Goal: Task Accomplishment & Management: Use online tool/utility

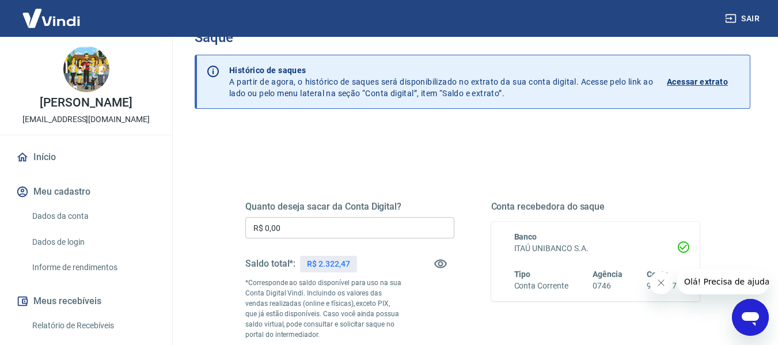
scroll to position [58, 0]
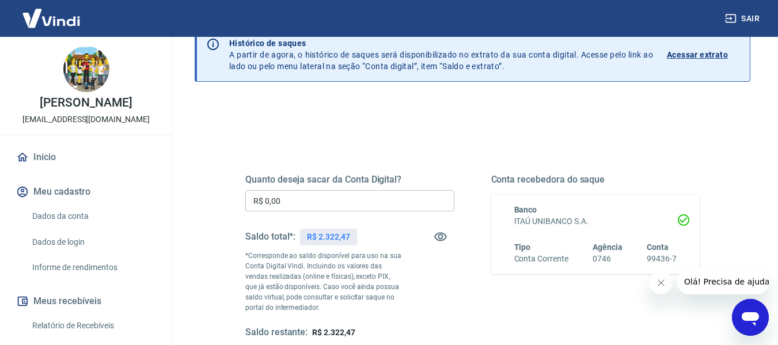
click at [311, 193] on input "R$ 0,00" at bounding box center [349, 200] width 209 height 21
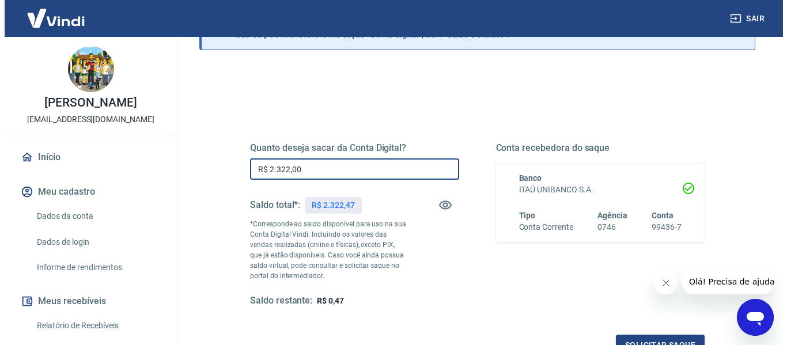
scroll to position [115, 0]
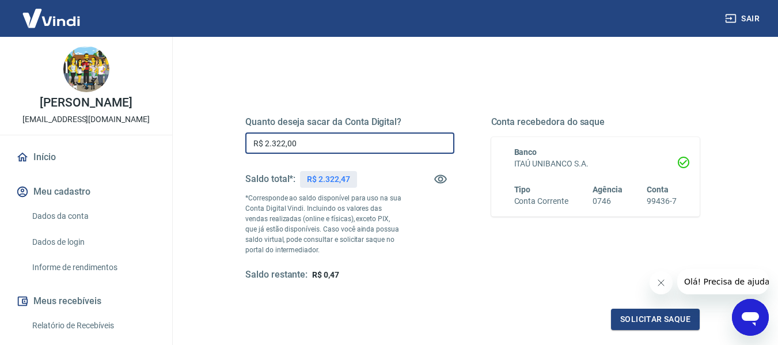
type input "R$ 2.322,00"
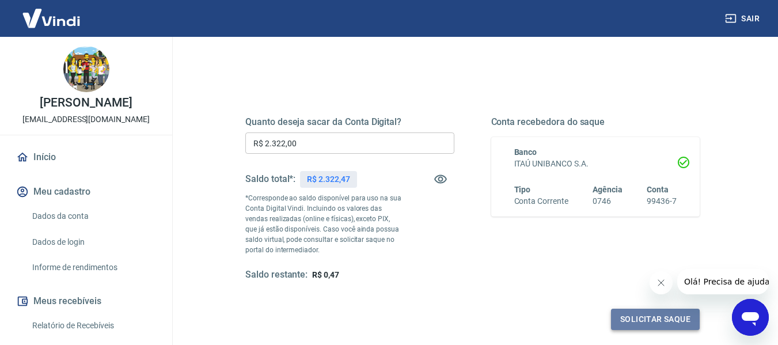
click at [646, 330] on button "Solicitar saque" at bounding box center [655, 319] width 89 height 21
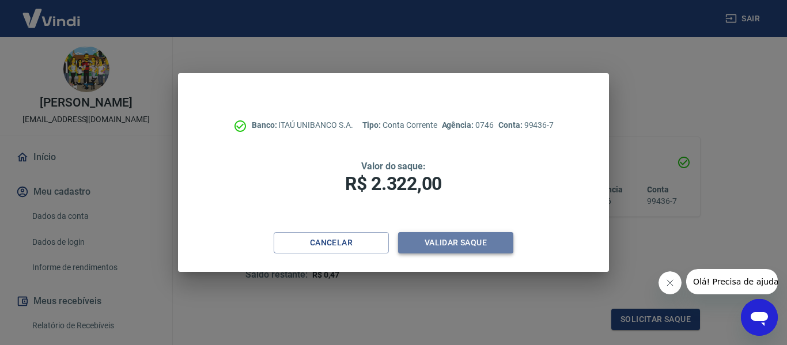
click at [456, 236] on button "Validar saque" at bounding box center [455, 242] width 115 height 21
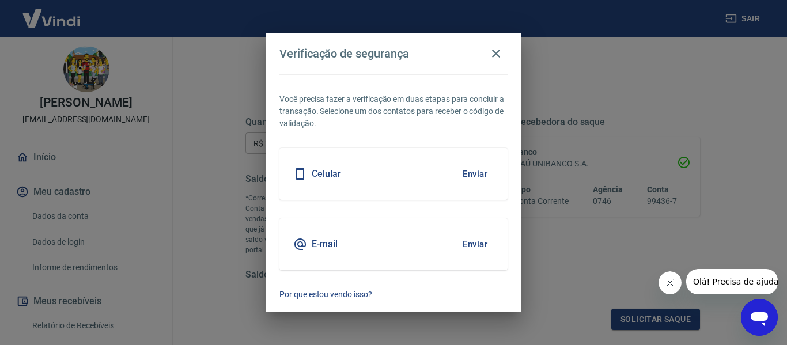
click at [476, 239] on button "Enviar" at bounding box center [474, 244] width 37 height 24
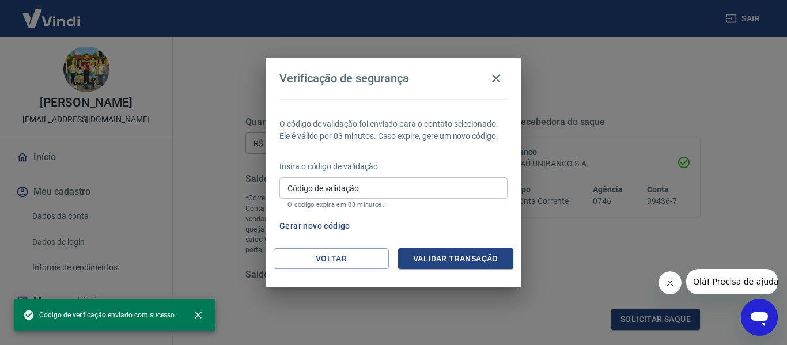
click at [455, 250] on button "Validar transação" at bounding box center [455, 258] width 115 height 21
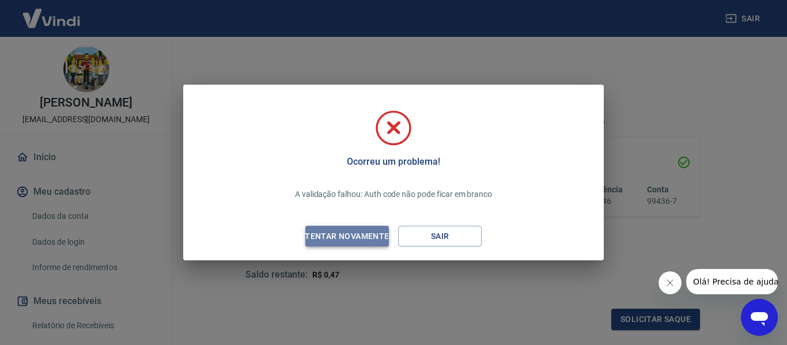
click at [365, 237] on div "Tentar novamente" at bounding box center [347, 236] width 112 height 14
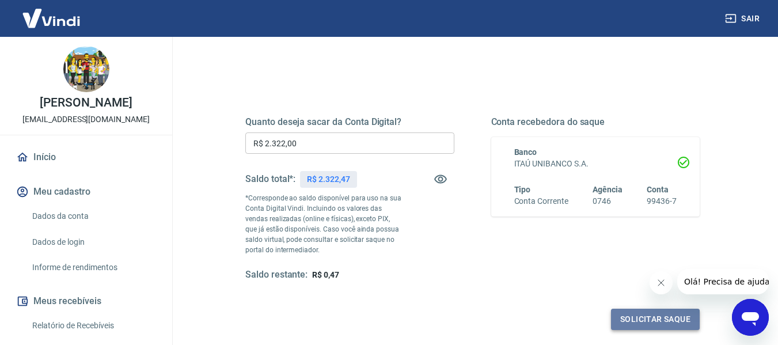
click at [647, 323] on button "Solicitar saque" at bounding box center [655, 319] width 89 height 21
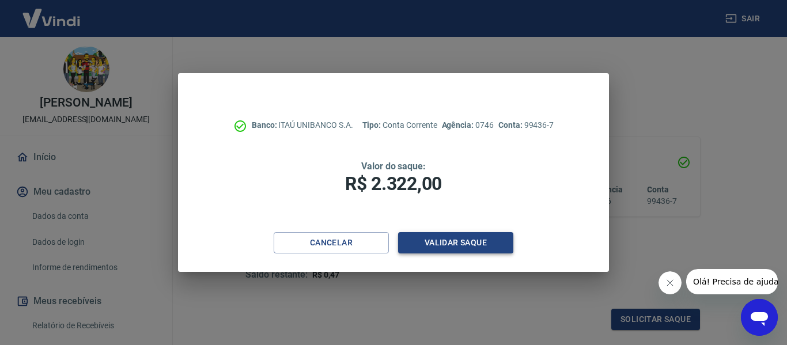
click at [468, 249] on button "Validar saque" at bounding box center [455, 242] width 115 height 21
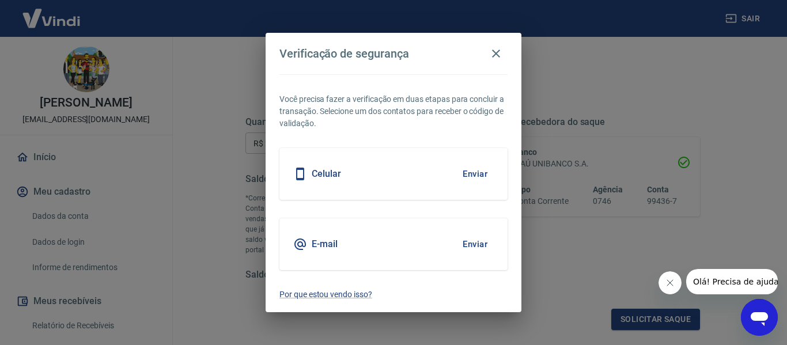
click at [483, 240] on button "Enviar" at bounding box center [474, 244] width 37 height 24
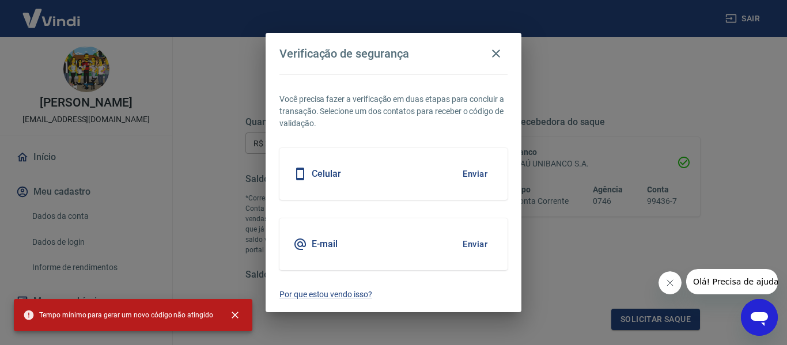
click at [479, 246] on button "Enviar" at bounding box center [474, 244] width 37 height 24
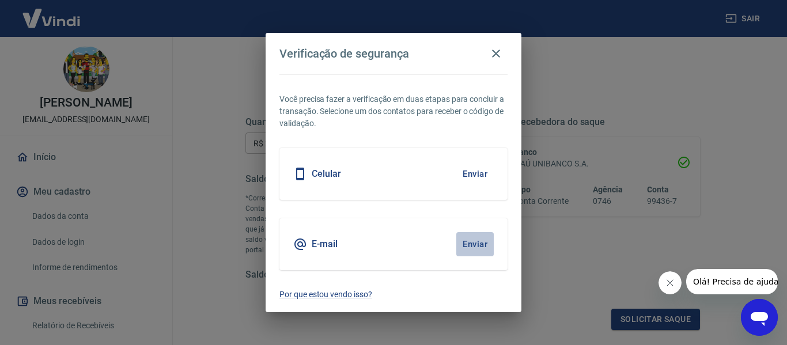
click at [477, 243] on button "Enviar" at bounding box center [474, 244] width 37 height 24
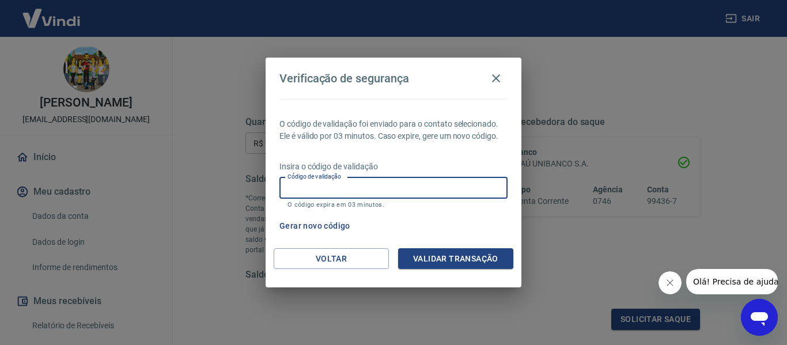
click at [347, 186] on input "Código de validação" at bounding box center [393, 187] width 228 height 21
type input "219667"
click at [451, 264] on button "Validar transação" at bounding box center [455, 258] width 115 height 21
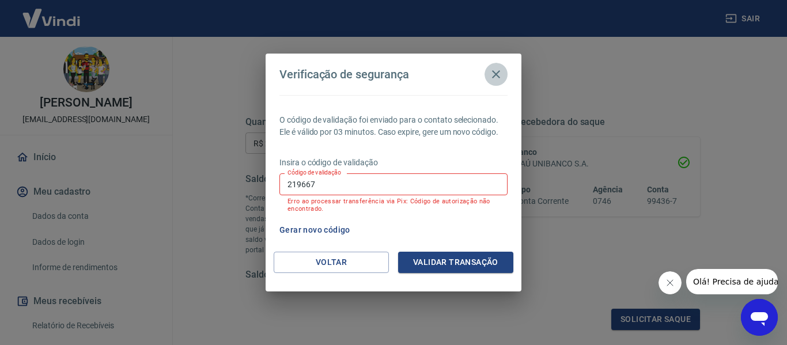
click at [499, 75] on icon "button" at bounding box center [496, 74] width 14 height 14
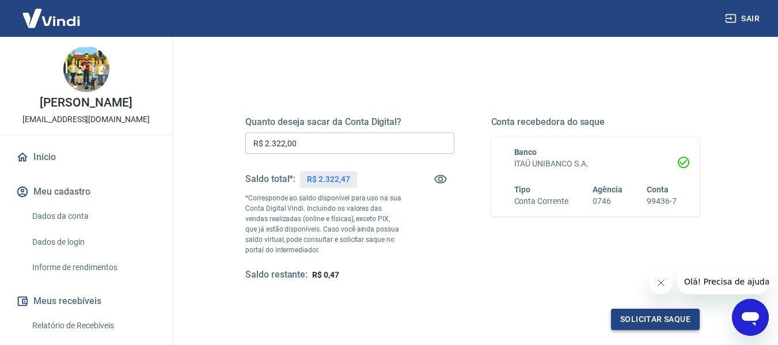
click at [635, 316] on button "Solicitar saque" at bounding box center [655, 319] width 89 height 21
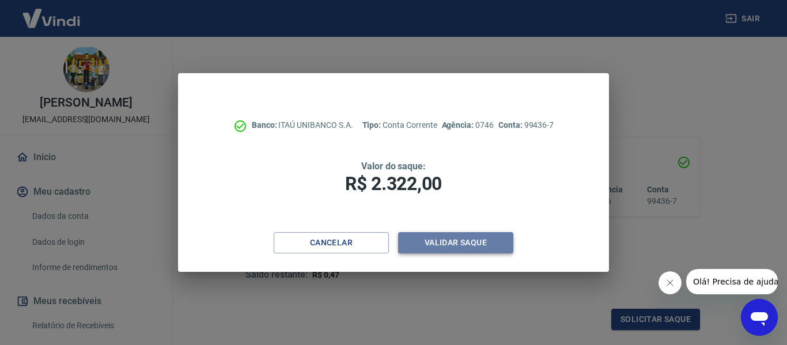
click at [438, 247] on button "Validar saque" at bounding box center [455, 242] width 115 height 21
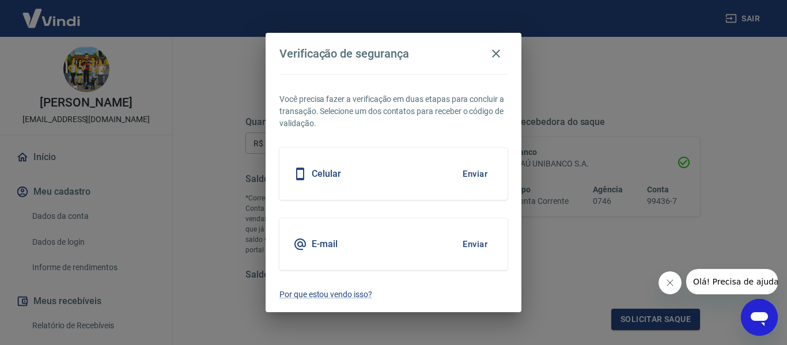
click at [475, 243] on button "Enviar" at bounding box center [474, 244] width 37 height 24
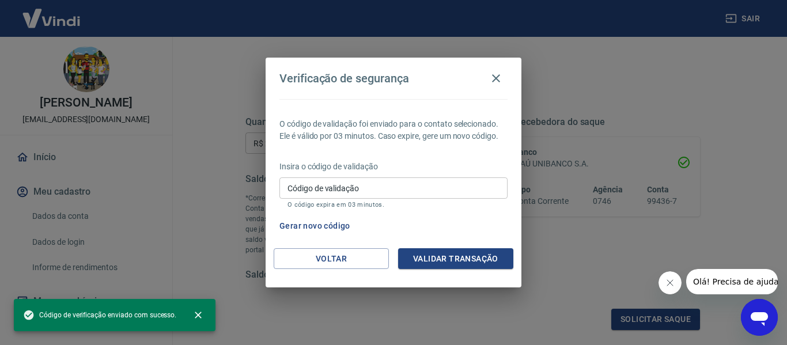
click at [446, 189] on input "Código de validação" at bounding box center [393, 187] width 228 height 21
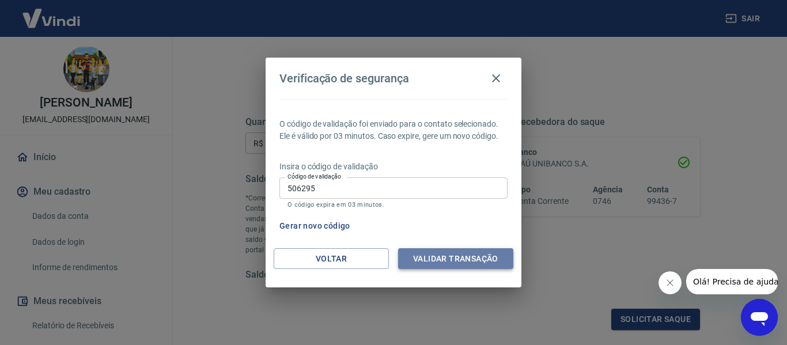
click at [449, 250] on button "Validar transação" at bounding box center [455, 258] width 115 height 21
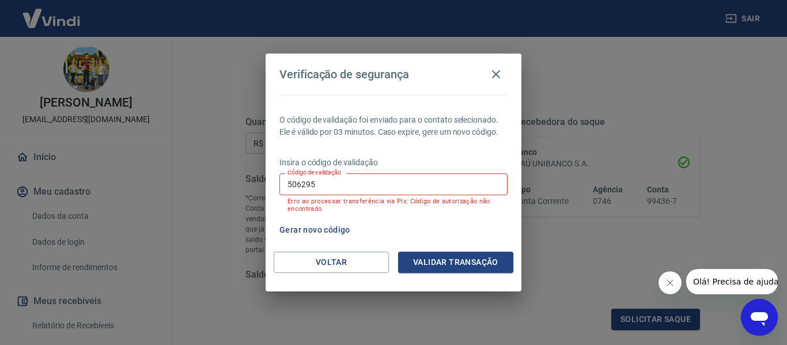
drag, startPoint x: 349, startPoint y: 195, endPoint x: 343, endPoint y: 192, distance: 6.2
click at [343, 191] on div "Código de validação 506295 Código de validação Erro ao processar transferência …" at bounding box center [393, 192] width 228 height 39
drag, startPoint x: 342, startPoint y: 187, endPoint x: 253, endPoint y: 192, distance: 88.3
click at [253, 192] on div "Verificação de segurança O código de validação foi enviado para o contato selec…" at bounding box center [393, 172] width 787 height 345
type input "150456"
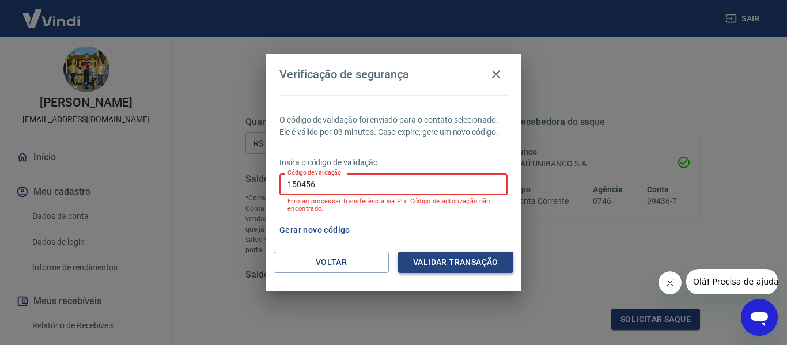
click at [482, 255] on button "Validar transação" at bounding box center [455, 262] width 115 height 21
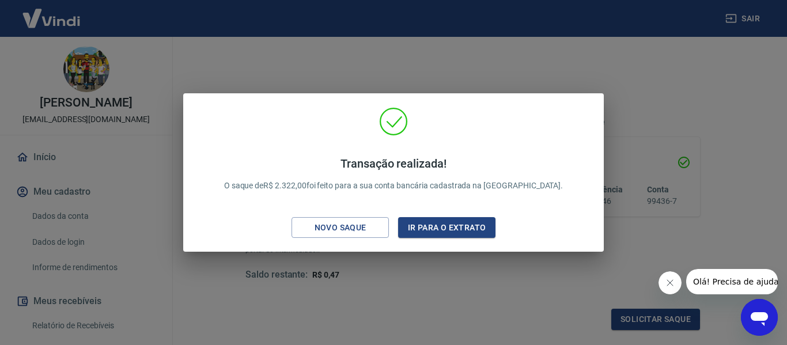
click at [735, 203] on div "Transação realizada! O saque de R$ 2.322,00 foi feito para a sua conta bancária…" at bounding box center [393, 172] width 787 height 345
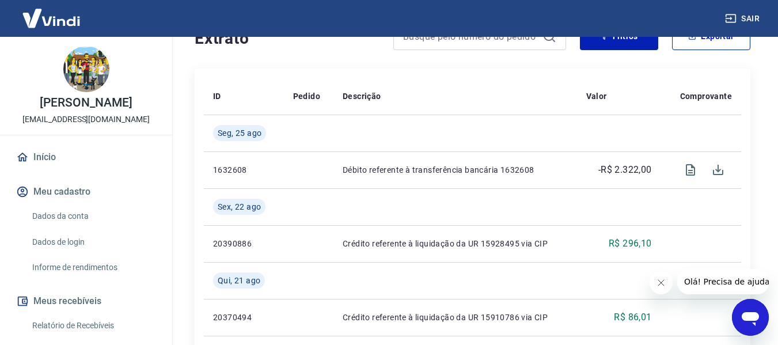
scroll to position [288, 0]
